Goal: Task Accomplishment & Management: Manage account settings

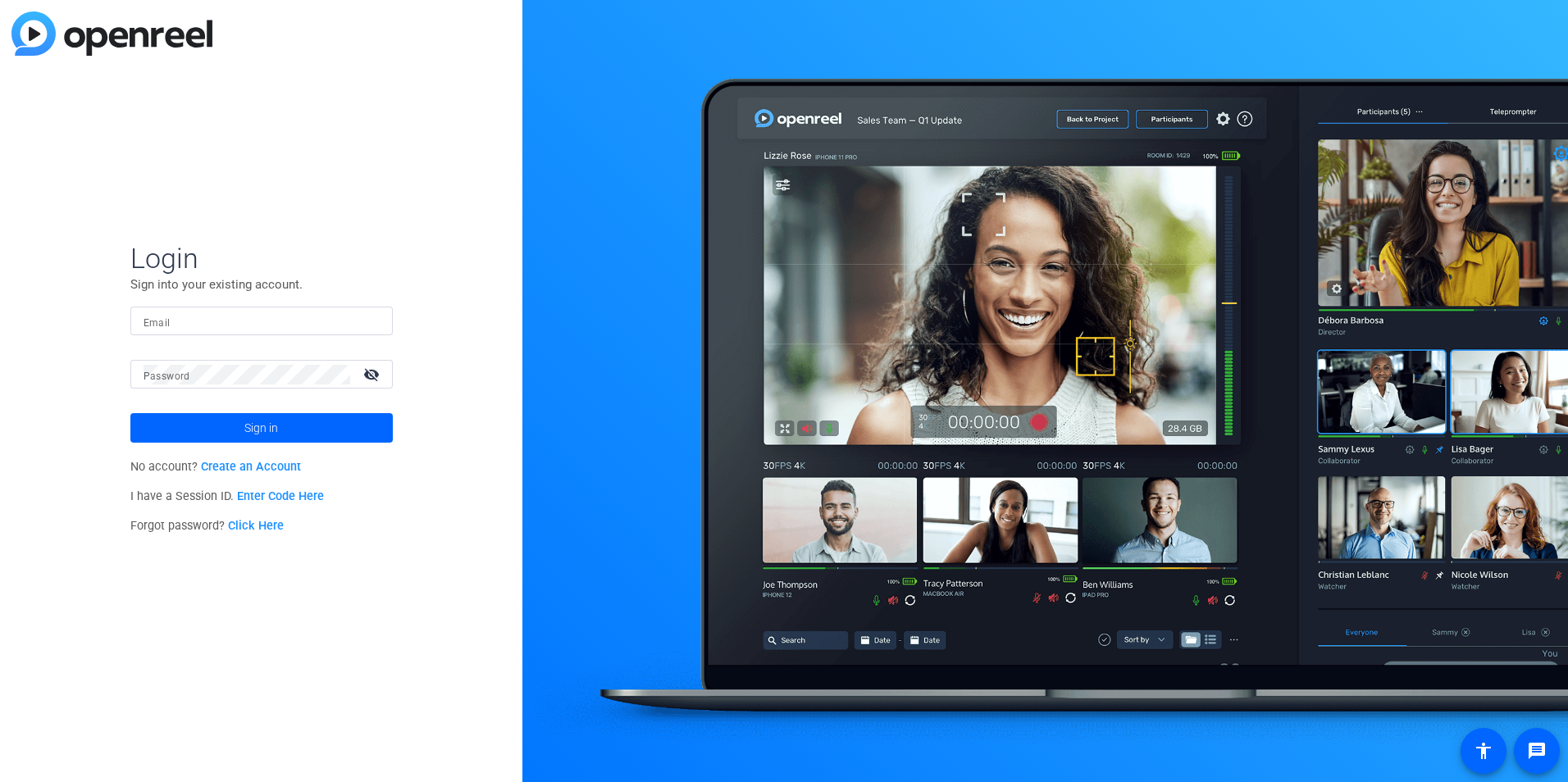
click at [310, 316] on input "Email" at bounding box center [261, 321] width 236 height 19
click at [248, 320] on input "Email" at bounding box center [261, 321] width 236 height 19
click at [231, 418] on span at bounding box center [261, 428] width 262 height 39
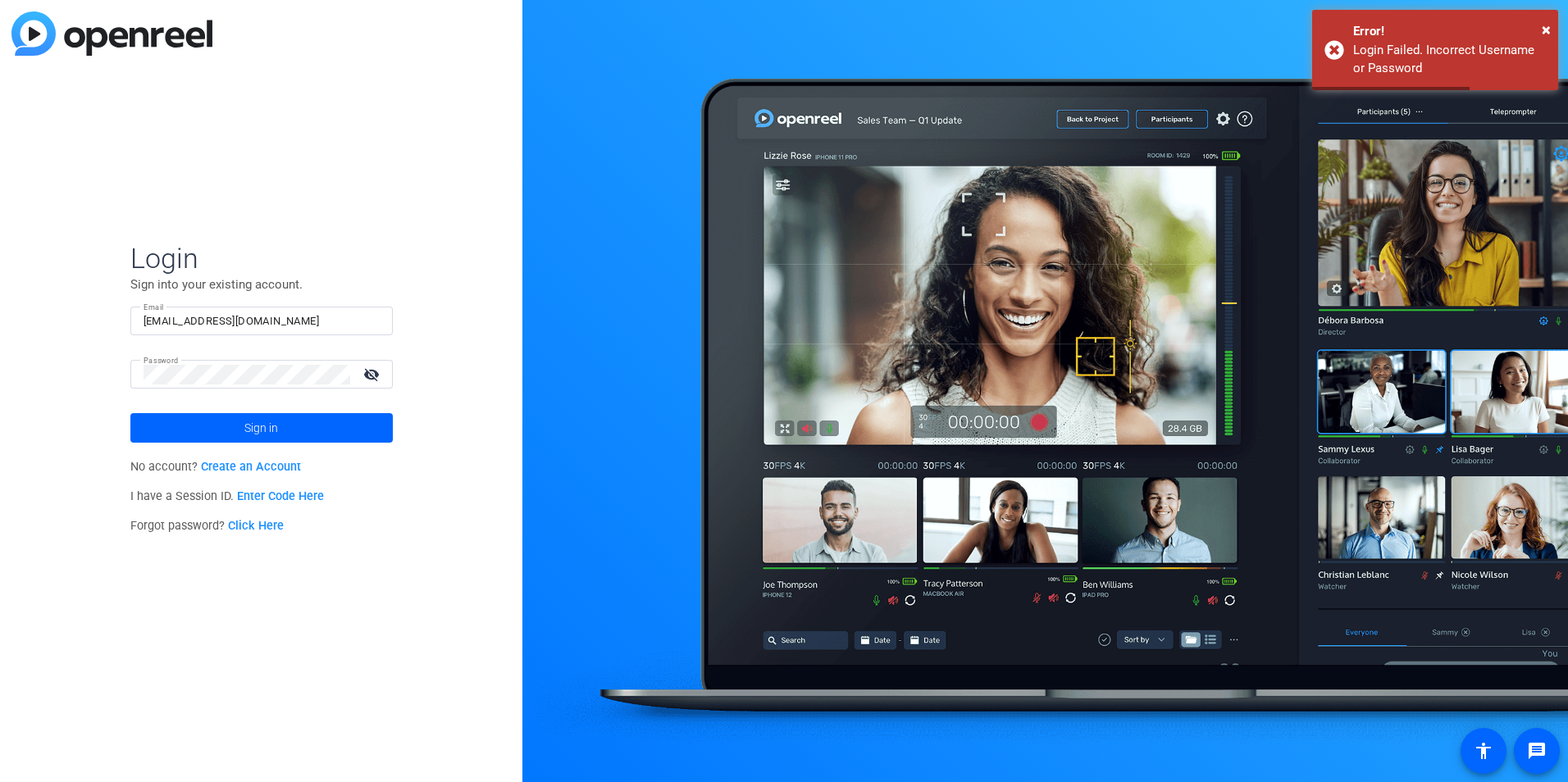
click at [302, 316] on input "[EMAIL_ADDRESS][DOMAIN_NAME]" at bounding box center [261, 321] width 236 height 19
drag, startPoint x: 296, startPoint y: 315, endPoint x: 105, endPoint y: 322, distance: 191.1
click at [105, 322] on div "Login Sign into your existing account. Email [EMAIL_ADDRESS][DOMAIN_NAME] Passw…" at bounding box center [261, 391] width 523 height 782
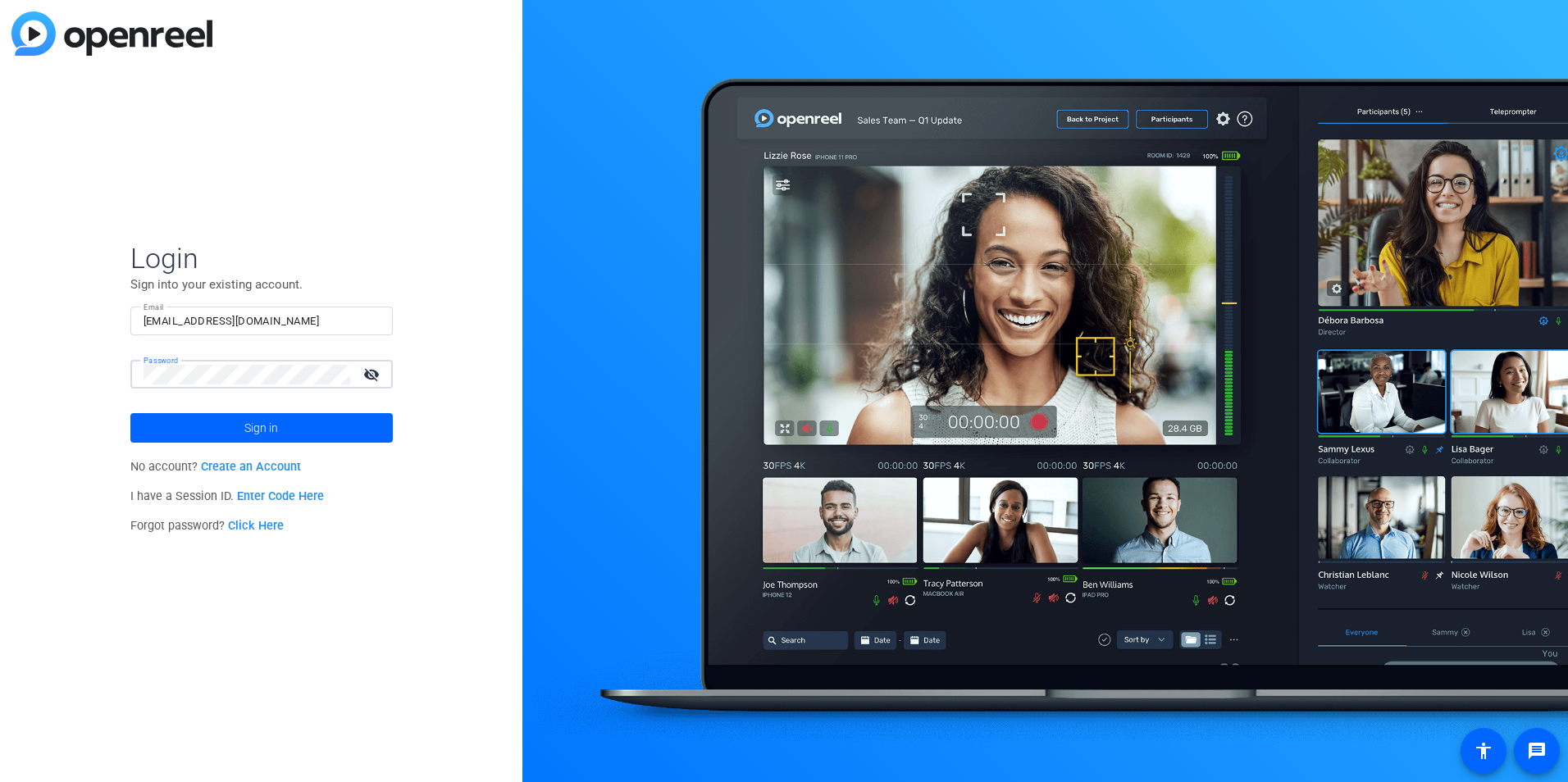
click at [90, 370] on div "Login Sign into your existing account. Email [EMAIL_ADDRESS][DOMAIN_NAME] Passw…" at bounding box center [261, 391] width 523 height 782
click at [131, 413] on button "Sign in" at bounding box center [261, 428] width 262 height 30
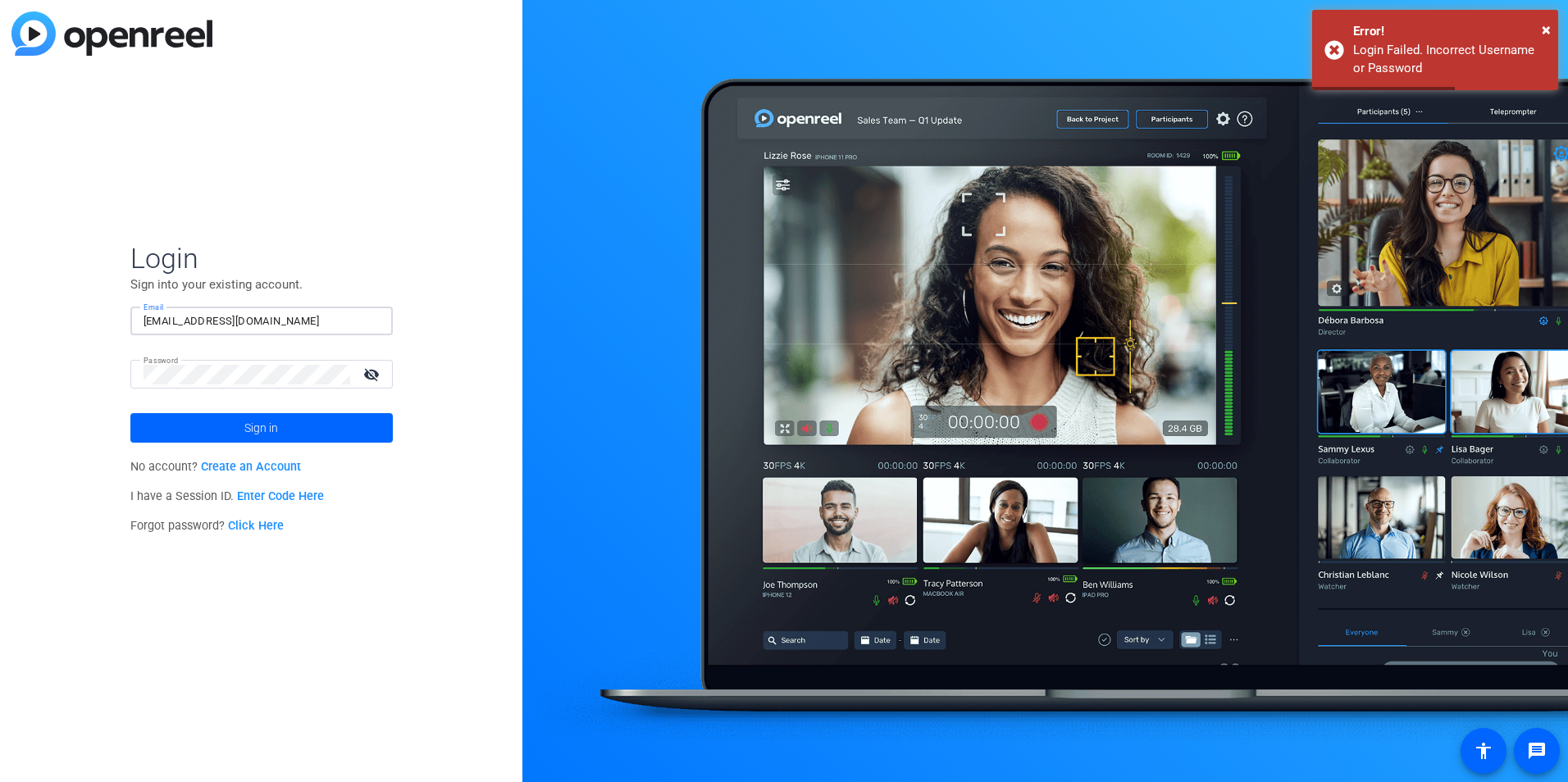
click at [313, 316] on input "[EMAIL_ADDRESS][DOMAIN_NAME]" at bounding box center [261, 321] width 236 height 19
drag, startPoint x: 306, startPoint y: 316, endPoint x: 90, endPoint y: 304, distance: 216.3
click at [90, 304] on div "Login Sign into your existing account. Email [EMAIL_ADDRESS][DOMAIN_NAME] Passw…" at bounding box center [261, 391] width 523 height 782
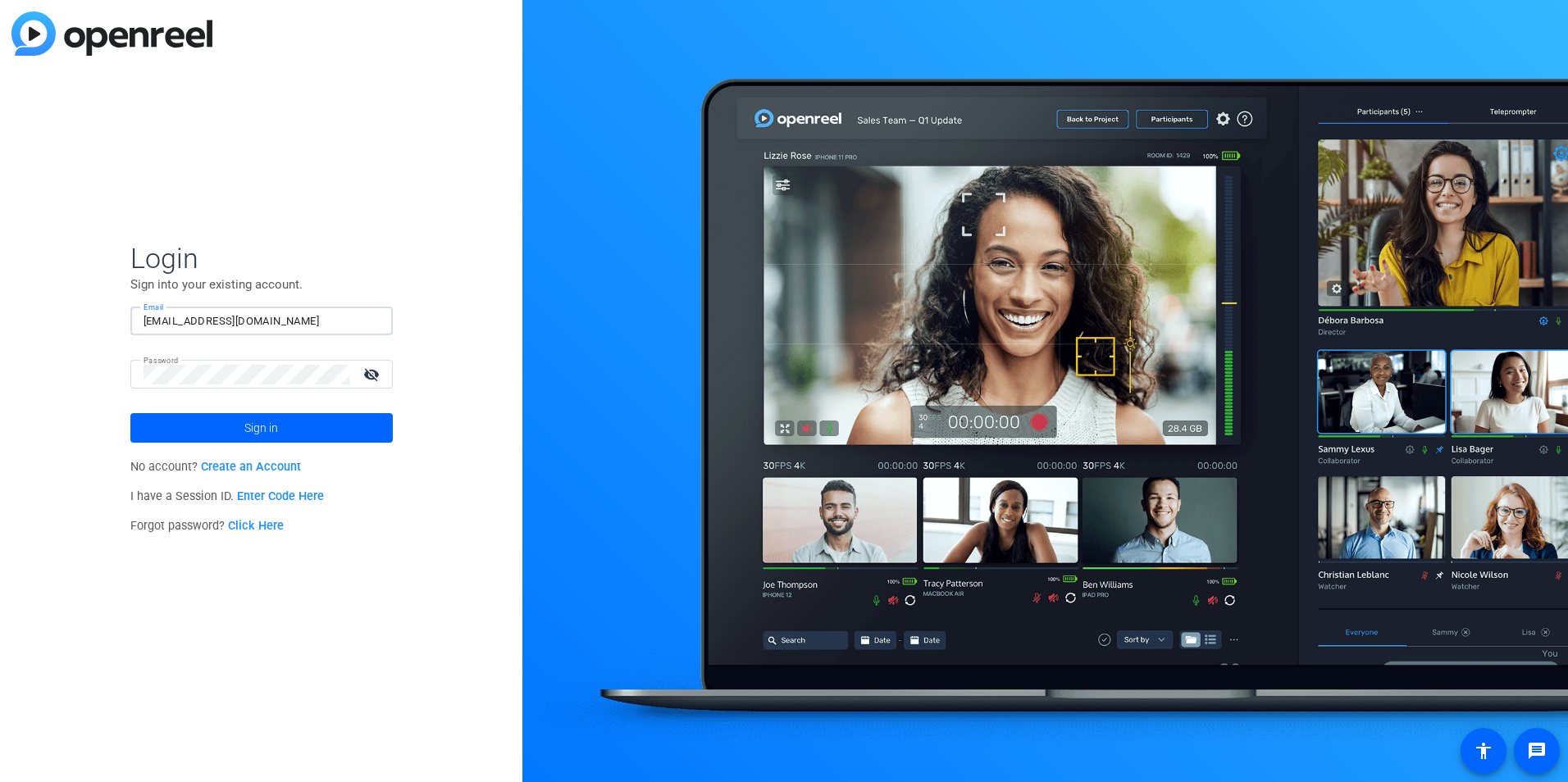
click at [243, 316] on input "[EMAIL_ADDRESS][DOMAIN_NAME]" at bounding box center [261, 321] width 236 height 19
click at [250, 332] on div "[EMAIL_ADDRESS][DOMAIN_NAME]" at bounding box center [261, 321] width 236 height 29
drag, startPoint x: 288, startPoint y: 316, endPoint x: 90, endPoint y: 315, distance: 198.0
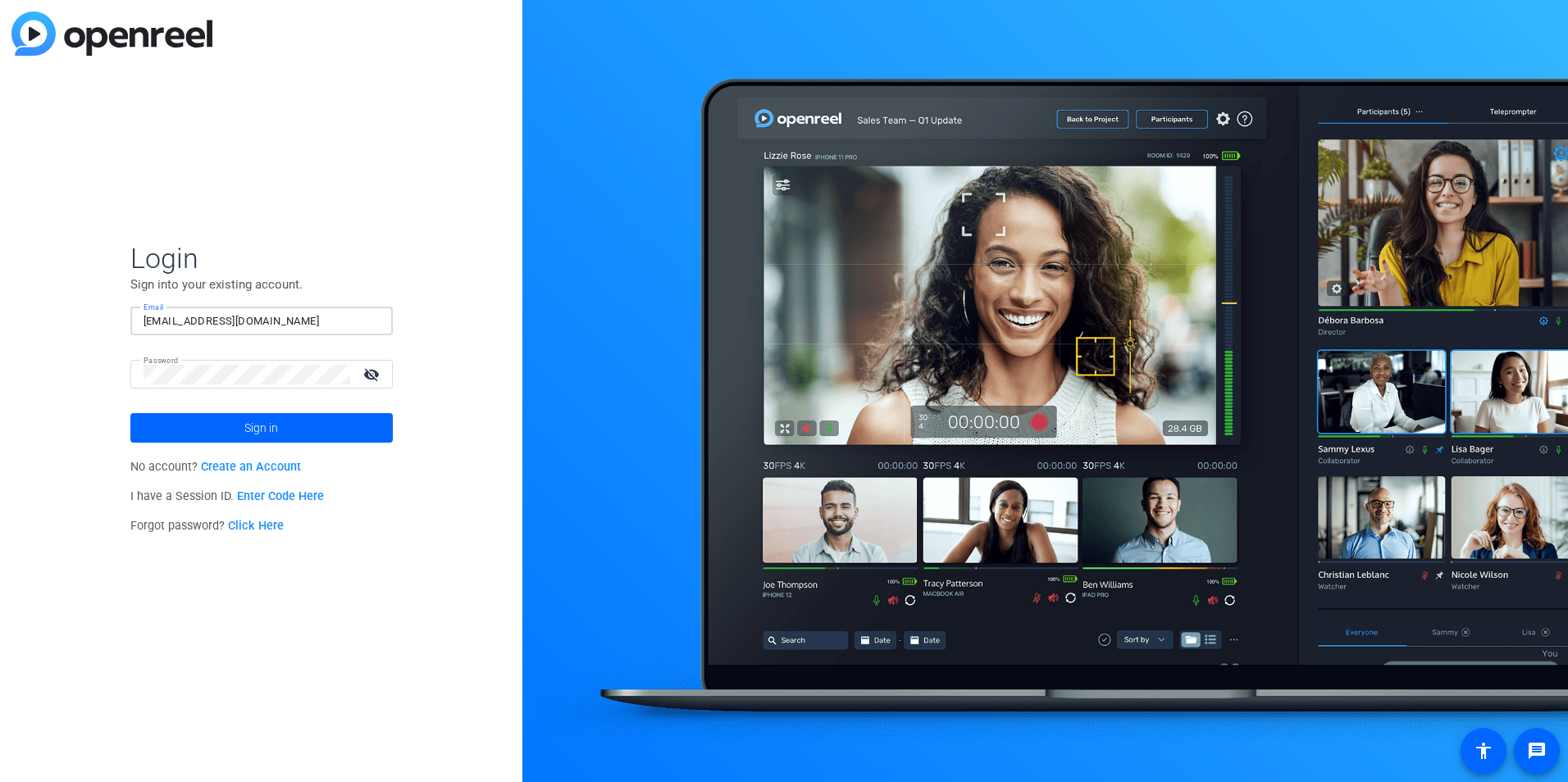
click at [90, 315] on div "Login Sign into your existing account. Email [EMAIL_ADDRESS][DOMAIN_NAME] Passw…" at bounding box center [261, 391] width 523 height 782
type input "[PERSON_NAME][EMAIL_ADDRESS][PERSON_NAME][DOMAIN_NAME]"
click at [131, 413] on button "Sign in" at bounding box center [261, 428] width 262 height 30
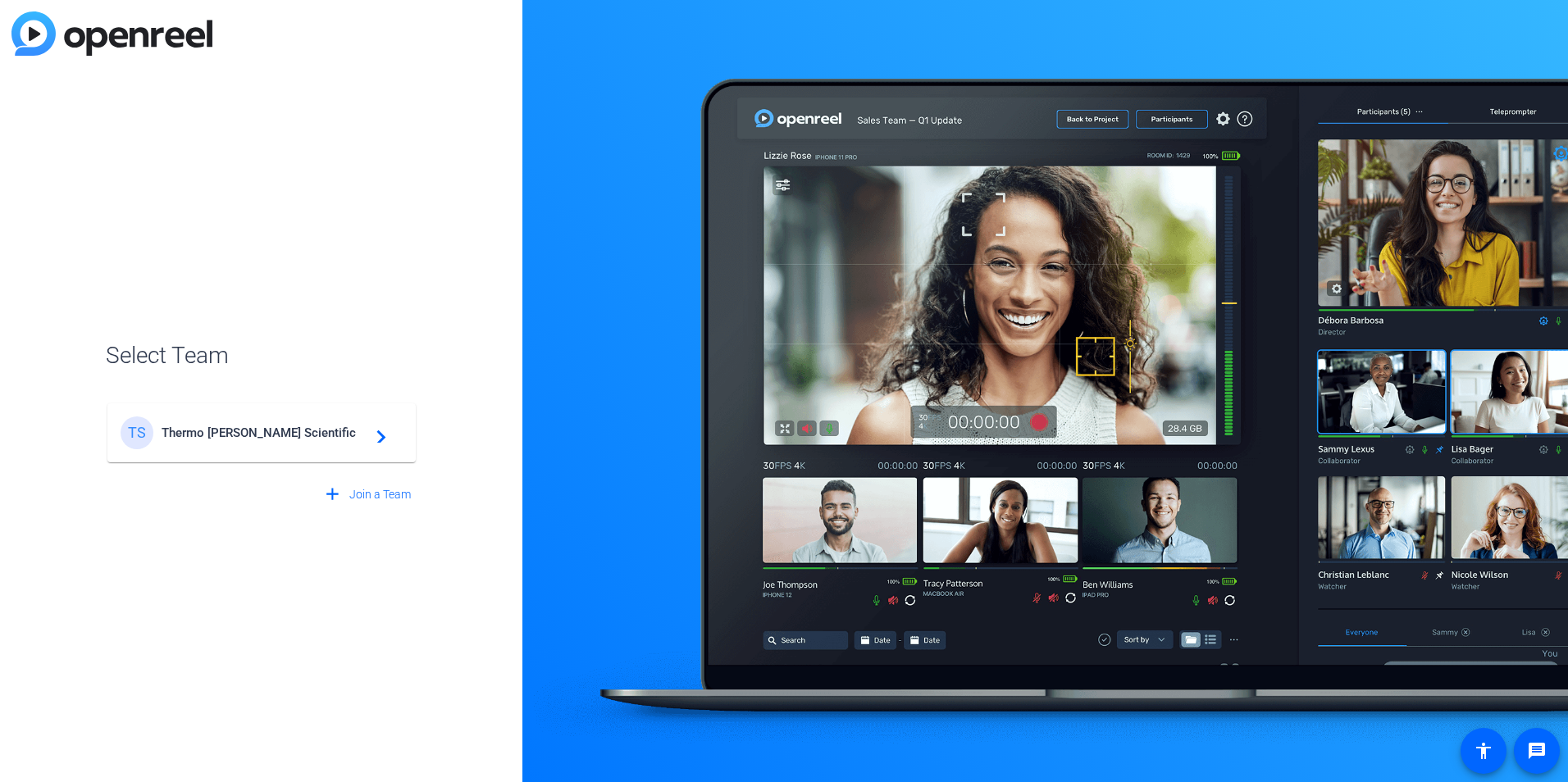
click at [221, 428] on span "Thermo [PERSON_NAME] Scientific" at bounding box center [263, 432] width 205 height 14
